Goal: Contribute content

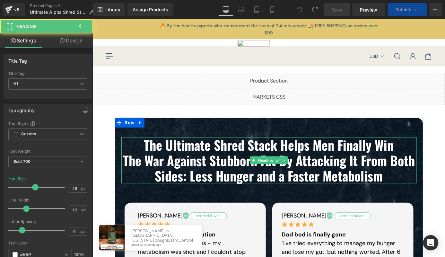
click at [243, 142] on b "The Ultimate Shred Stack Helps Men Finally Win" at bounding box center [269, 144] width 250 height 19
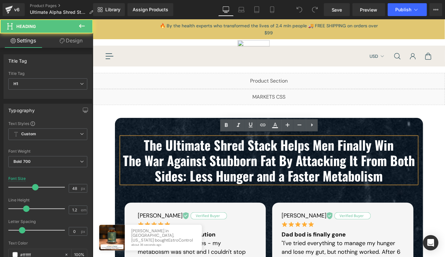
click at [241, 142] on b "The Ultimate Shred Stack Helps Men Finally Win" at bounding box center [269, 144] width 250 height 19
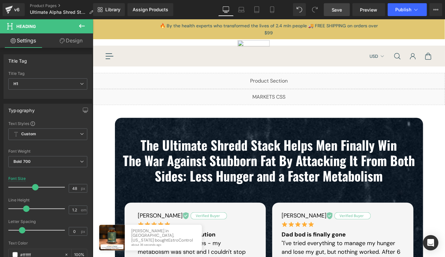
click at [337, 6] on span "Save" at bounding box center [336, 9] width 11 height 7
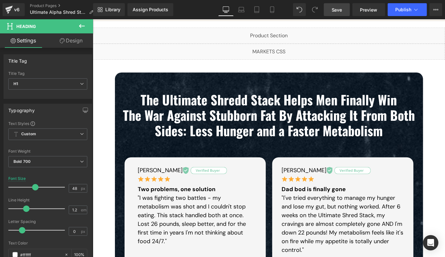
scroll to position [35, 0]
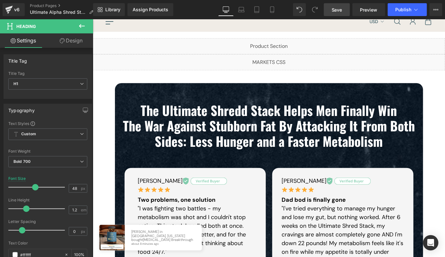
click at [243, 111] on b "The Ultimate Shredd Stack Helps Men Finally Win" at bounding box center [268, 109] width 256 height 19
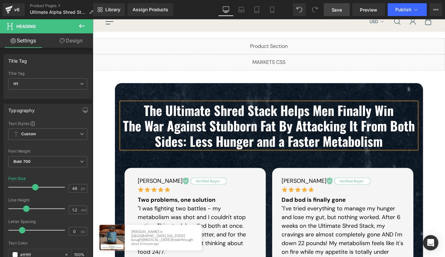
click at [330, 6] on link "Save" at bounding box center [337, 9] width 26 height 13
